Goal: Task Accomplishment & Management: Manage account settings

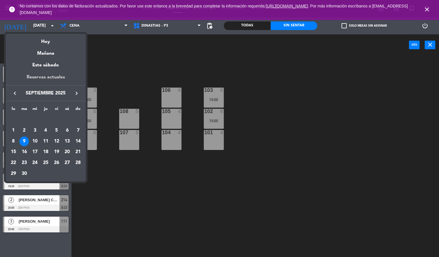
click at [51, 77] on div "Reservas actuales" at bounding box center [46, 79] width 80 height 12
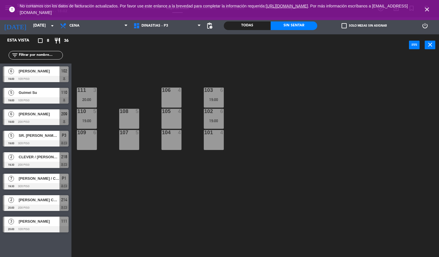
type input "[DATE]"
click at [32, 24] on input "[DATE]" at bounding box center [57, 26] width 54 height 10
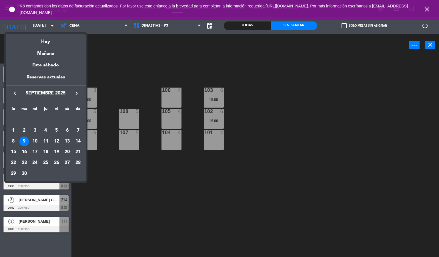
click at [426, 15] on div at bounding box center [219, 128] width 439 height 257
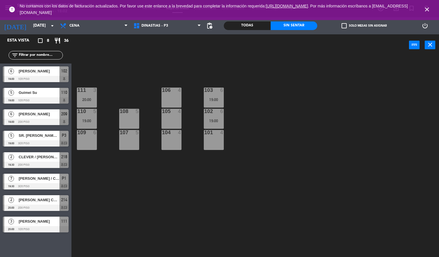
click at [429, 10] on icon "close" at bounding box center [427, 9] width 7 height 7
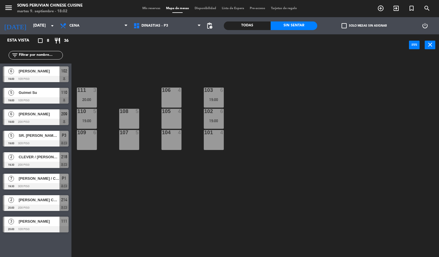
click at [379, 11] on icon "add_circle_outline" at bounding box center [380, 8] width 7 height 7
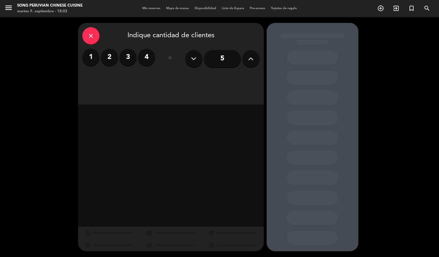
click at [223, 74] on div "close Indique cantidad de clientes 1 2 3 4 ó 5" at bounding box center [171, 64] width 186 height 82
click at [222, 56] on input "5" at bounding box center [222, 58] width 37 height 17
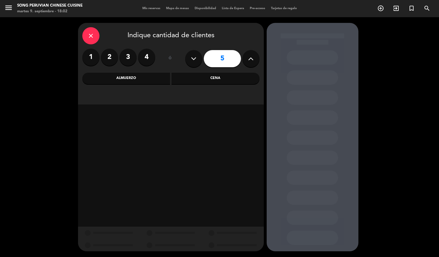
click at [136, 80] on div "Almuerzo" at bounding box center [126, 78] width 88 height 11
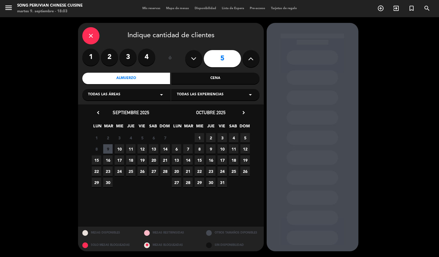
click at [108, 161] on span "16" at bounding box center [107, 159] width 9 height 9
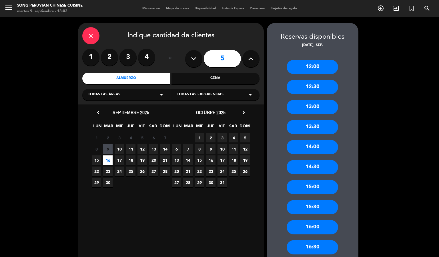
click at [305, 109] on div "13:00" at bounding box center [312, 107] width 51 height 14
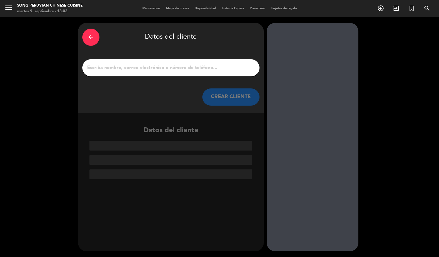
click at [148, 65] on input "1" at bounding box center [171, 68] width 169 height 8
click at [97, 42] on div "arrow_back" at bounding box center [90, 37] width 17 height 17
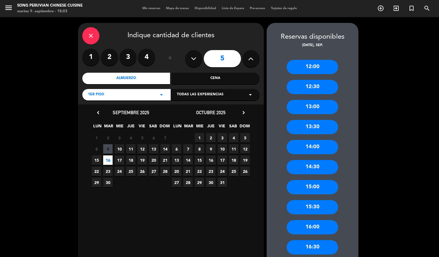
click at [90, 36] on icon "close" at bounding box center [91, 35] width 7 height 7
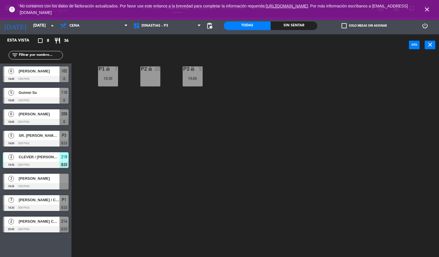
click at [43, 130] on div "5 SR. [PERSON_NAME] / CHEF [PERSON_NAME] 19:00 3er piso P3 chat" at bounding box center [35, 138] width 71 height 21
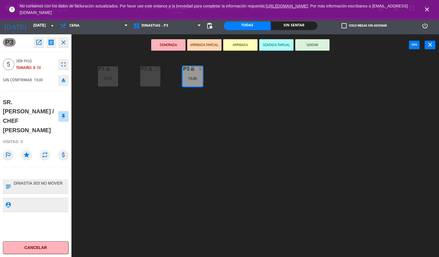
click at [63, 40] on icon "close" at bounding box center [63, 42] width 7 height 7
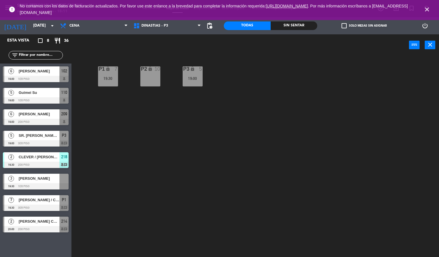
click at [426, 8] on icon "close" at bounding box center [427, 9] width 7 height 7
click at [48, 31] on div "[DATE] [DATE] arrow_drop_down" at bounding box center [28, 25] width 57 height 13
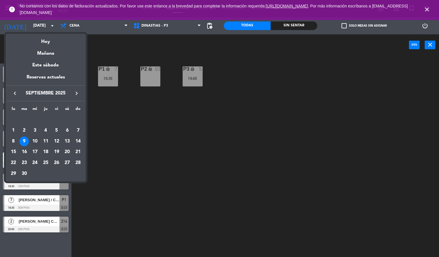
click at [32, 141] on div "10" at bounding box center [35, 141] width 10 height 10
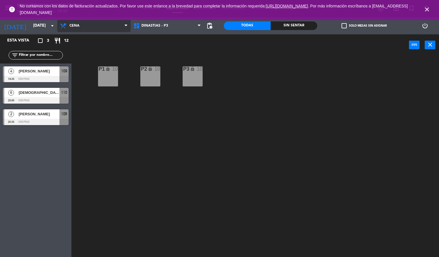
click at [90, 28] on span "Cena" at bounding box center [93, 25] width 73 height 13
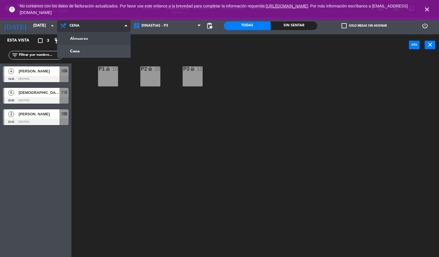
click at [90, 40] on ng-component "menu Song Peruvian Chinese Cuisine [DATE] 9. septiembre - 18:20 Mis reservas Ma…" at bounding box center [219, 128] width 439 height 257
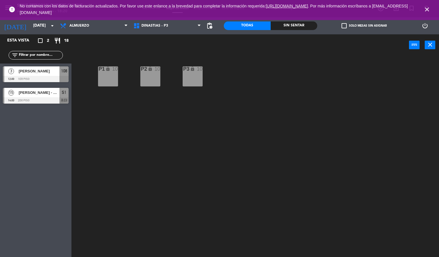
click at [51, 94] on span "[PERSON_NAME] - DIRECTORA [PERSON_NAME] / SR. [PERSON_NAME]" at bounding box center [39, 93] width 41 height 6
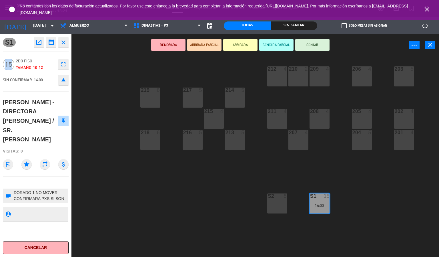
drag, startPoint x: 12, startPoint y: 65, endPoint x: 7, endPoint y: 63, distance: 5.6
click at [7, 63] on span "15" at bounding box center [8, 64] width 11 height 11
click at [65, 44] on icon "close" at bounding box center [63, 42] width 7 height 7
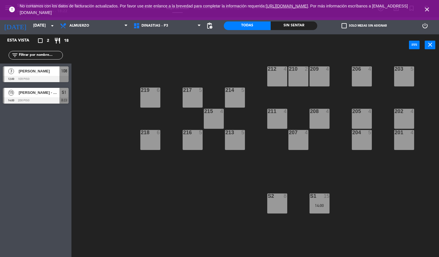
click at [36, 97] on div at bounding box center [36, 100] width 66 height 6
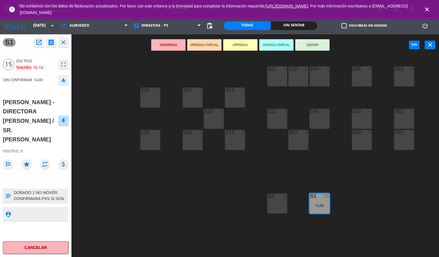
click at [64, 45] on icon "close" at bounding box center [63, 42] width 7 height 7
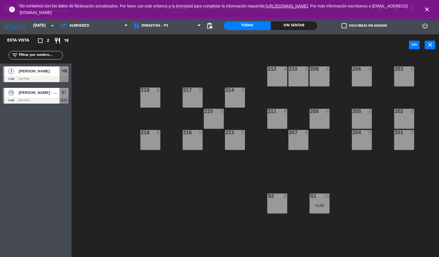
click at [26, 96] on span "[PERSON_NAME] - DIRECTORA [PERSON_NAME] / SR. [PERSON_NAME]" at bounding box center [39, 93] width 41 height 6
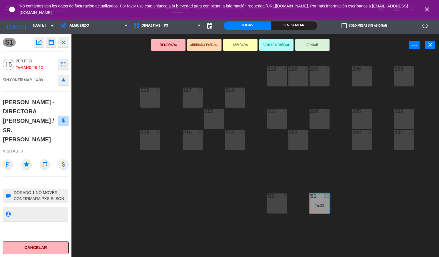
click at [63, 43] on icon "close" at bounding box center [63, 42] width 7 height 7
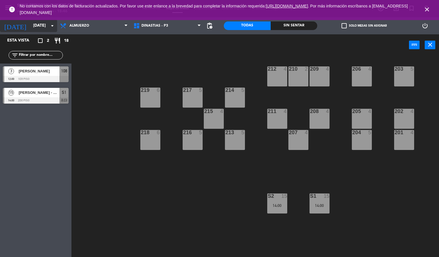
click at [30, 21] on input "[DATE]" at bounding box center [57, 26] width 54 height 10
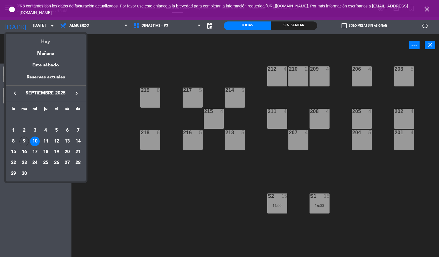
click at [47, 41] on div "Hoy" at bounding box center [46, 40] width 80 height 12
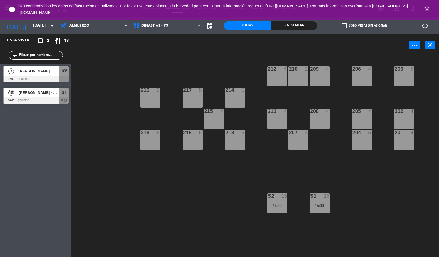
type input "[DATE]"
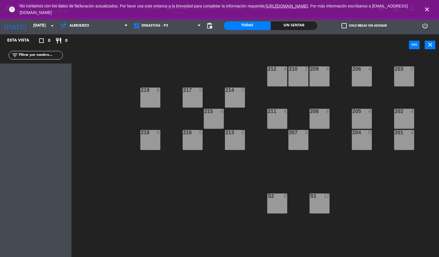
click at [426, 6] on icon "close" at bounding box center [427, 9] width 7 height 7
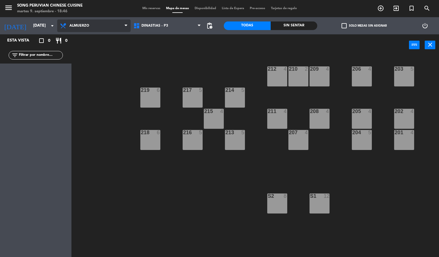
click at [92, 27] on span "Almuerzo" at bounding box center [93, 25] width 73 height 13
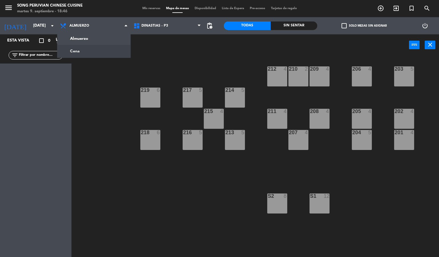
click at [96, 51] on ng-component "menu Song Peruvian Chinese Cuisine [DATE] 9. septiembre - 18:46 Mis reservas Ma…" at bounding box center [219, 128] width 439 height 257
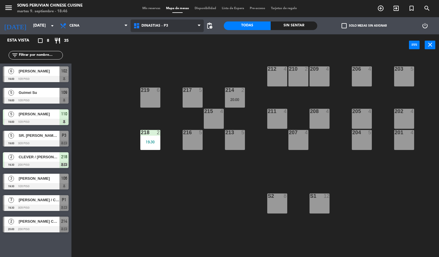
click at [169, 23] on span "DINASTIAS - P3" at bounding box center [167, 25] width 73 height 13
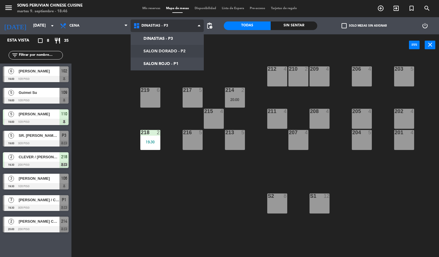
click at [173, 48] on ng-component "menu Song Peruvian Chinese Cuisine [DATE] 9. septiembre - 18:46 Mis reservas Ma…" at bounding box center [219, 128] width 439 height 257
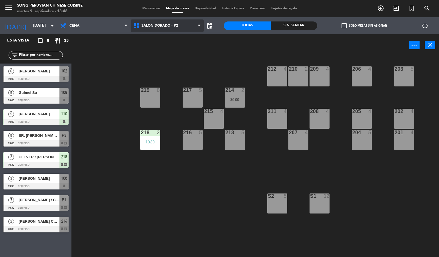
click at [163, 25] on span "SALON DORADO - P2" at bounding box center [160, 26] width 37 height 4
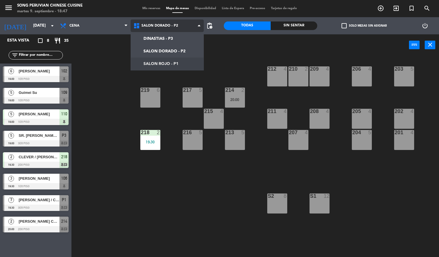
click at [174, 62] on ng-component "menu Song Peruvian Chinese Cuisine [DATE] 9. septiembre - 18:47 Mis reservas Ma…" at bounding box center [219, 128] width 439 height 257
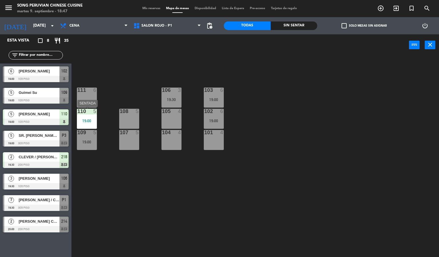
click at [90, 119] on div "19:00" at bounding box center [87, 121] width 20 height 4
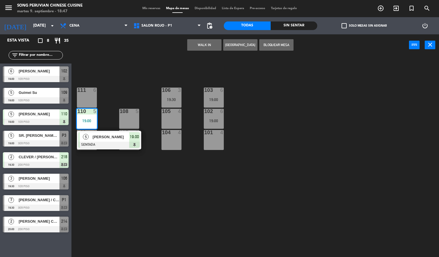
click at [160, 182] on div "103 6 19:00 106 3 19:30 111 6 102 6 19:00 105 4 108 5 110 5 19:00 5 [PERSON_NAM…" at bounding box center [257, 156] width 363 height 201
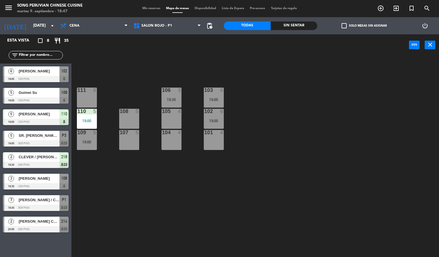
click at [41, 136] on span "SR. [PERSON_NAME] / CHEF [PERSON_NAME]" at bounding box center [39, 135] width 41 height 6
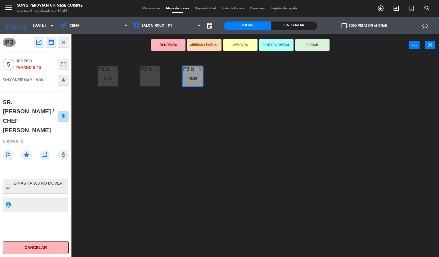
click at [46, 246] on button "Cancelar" at bounding box center [36, 247] width 66 height 13
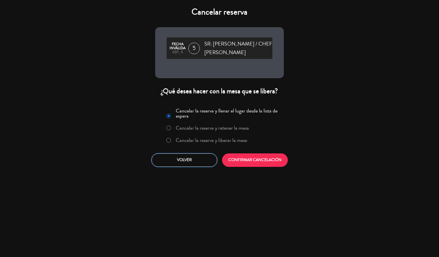
click at [194, 161] on button "Volver" at bounding box center [185, 159] width 66 height 13
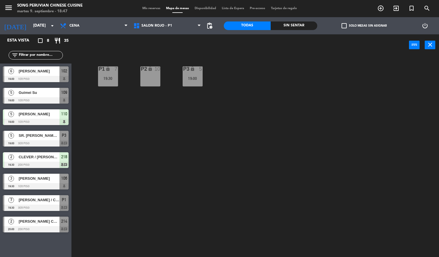
click at [151, 32] on div "DINASTIAS - P3 SALON DORADO - P2 SALON ROJO - P1 SALON ROJO - P1 DINASTIAS - P3…" at bounding box center [167, 25] width 73 height 17
click at [160, 25] on span "SALON ROJO - P1" at bounding box center [157, 26] width 31 height 4
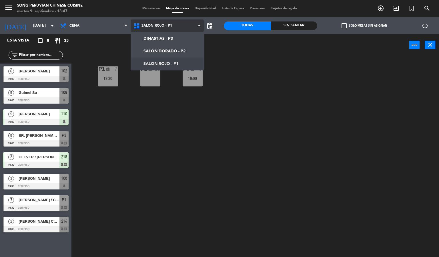
click at [168, 59] on ng-component "menu Song Peruvian Chinese Cuisine [DATE] 9. septiembre - 18:47 Mis reservas Ma…" at bounding box center [219, 128] width 439 height 257
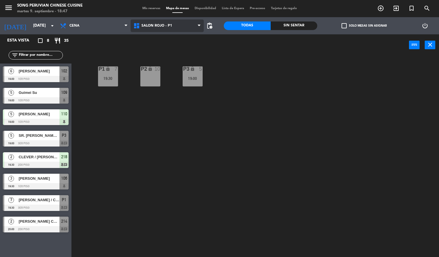
click at [164, 21] on span "SALON ROJO - P1" at bounding box center [167, 25] width 73 height 13
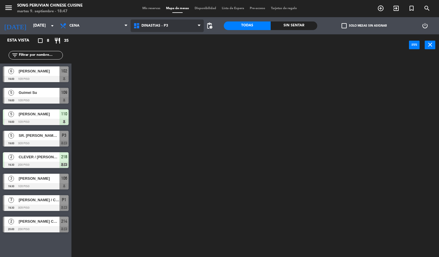
click at [171, 41] on ng-component "menu Song Peruvian Chinese Cuisine [DATE] 9. septiembre - 18:47 Mis reservas Ma…" at bounding box center [219, 128] width 439 height 257
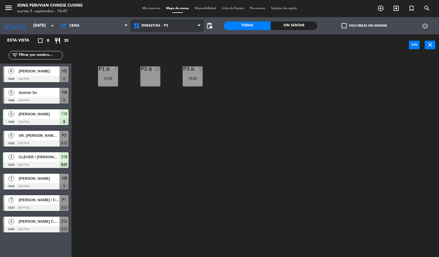
click at [173, 22] on span "DINASTIAS - P3" at bounding box center [167, 25] width 73 height 13
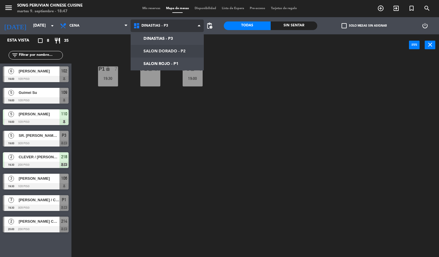
click at [181, 57] on ng-component "menu Song Peruvian Chinese Cuisine [DATE] 9. septiembre - 18:47 Mis reservas Ma…" at bounding box center [219, 128] width 439 height 257
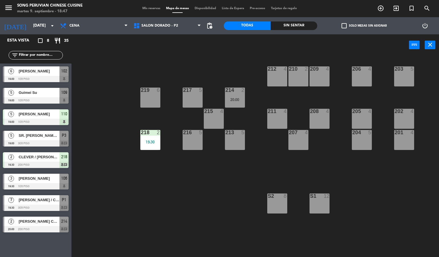
click at [169, 19] on div "DINASTIAS - P3 SALON DORADO - P2 SALON ROJO - P1 SALON DORADO - P2 DINASTIAS - …" at bounding box center [167, 25] width 73 height 17
click at [172, 24] on span "SALON DORADO - P2" at bounding box center [160, 26] width 37 height 4
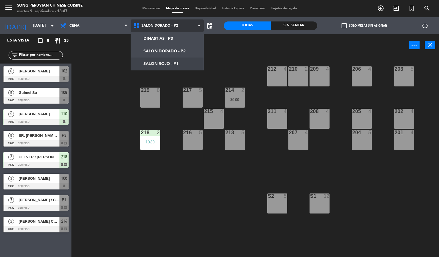
click at [173, 61] on ng-component "menu Song Peruvian Chinese Cuisine [DATE] 9. septiembre - 18:47 Mis reservas Ma…" at bounding box center [219, 128] width 439 height 257
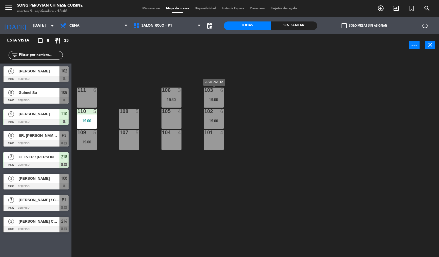
click at [210, 99] on div "19:00" at bounding box center [214, 100] width 20 height 4
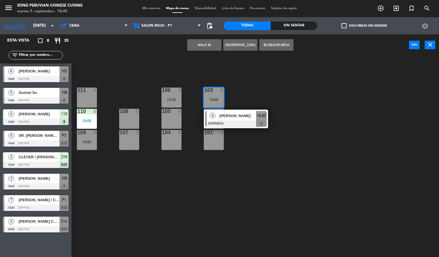
click at [244, 133] on div "103 6 19:00 6 [PERSON_NAME] ASIGNADA 19:00 106 3 19:30 111 6 102 6 19:00 105 4 …" at bounding box center [257, 156] width 363 height 201
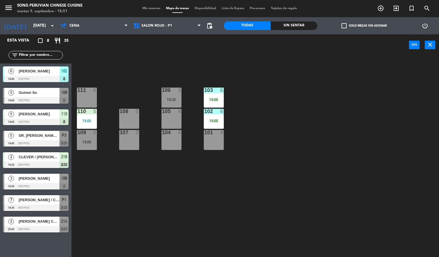
click at [150, 10] on span "Mis reservas" at bounding box center [152, 8] width 24 height 3
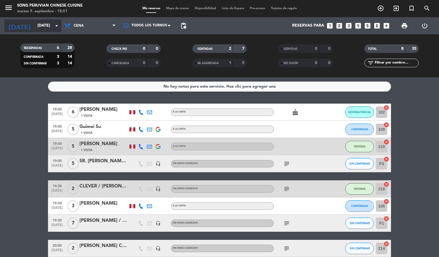
click at [42, 23] on input "[DATE]" at bounding box center [62, 26] width 54 height 10
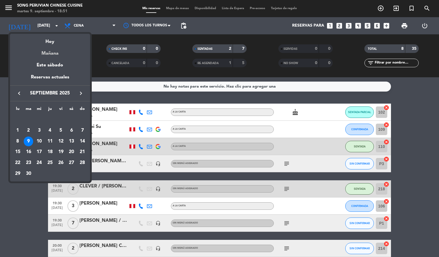
click at [53, 51] on div "Mañana" at bounding box center [50, 51] width 80 height 12
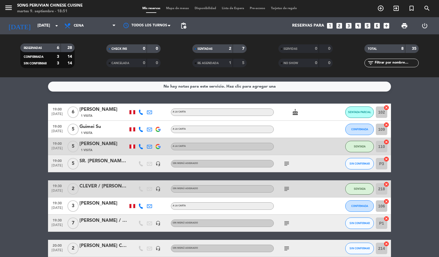
type input "[DATE]"
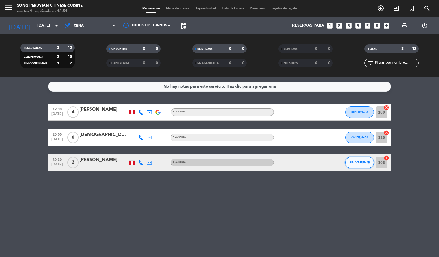
click at [360, 163] on span "SIN CONFIRMAR" at bounding box center [360, 162] width 20 height 3
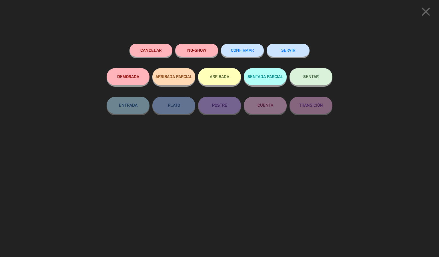
click at [403, 71] on div "close Cancelar NO-SHOW CONFIRMAR SERVIR DEMORADA ARRIBADA PARCIAL ARRIBADA SENT…" at bounding box center [219, 128] width 439 height 257
click at [423, 13] on icon "close" at bounding box center [426, 12] width 14 height 14
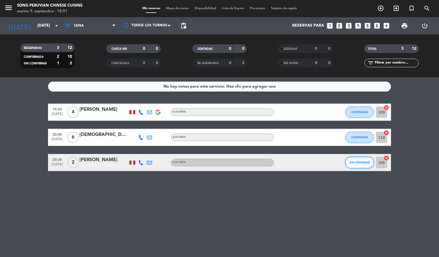
click at [354, 161] on span "SIN CONFIRMAR" at bounding box center [360, 162] width 20 height 3
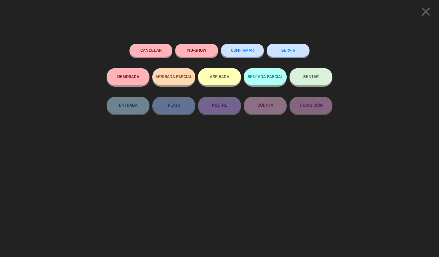
click at [428, 10] on icon "close" at bounding box center [426, 12] width 14 height 14
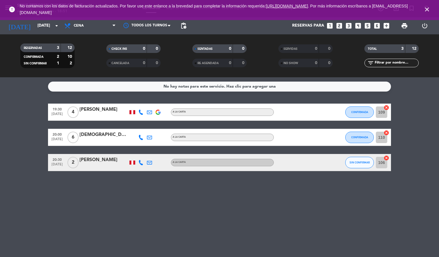
click at [160, 159] on div at bounding box center [158, 162] width 9 height 17
click at [115, 161] on div "[PERSON_NAME]" at bounding box center [103, 159] width 49 height 7
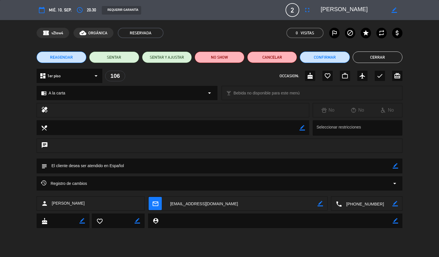
click at [370, 57] on button "Cerrar" at bounding box center [378, 56] width 50 height 11
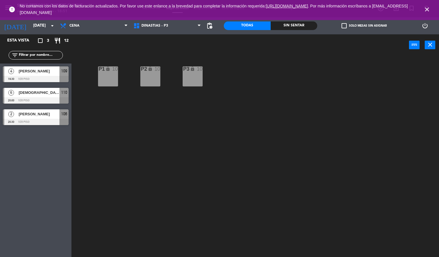
click at [427, 8] on icon "close" at bounding box center [427, 9] width 7 height 7
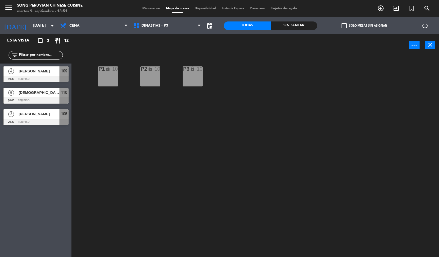
click at [151, 10] on span "Mis reservas" at bounding box center [152, 8] width 24 height 3
